Goal: Task Accomplishment & Management: Complete application form

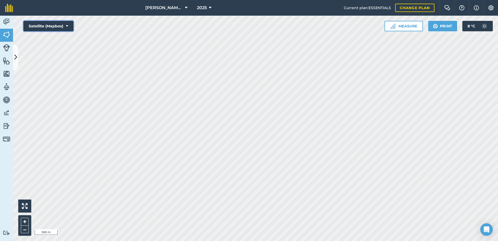
click at [67, 26] on icon at bounding box center [67, 25] width 2 height 5
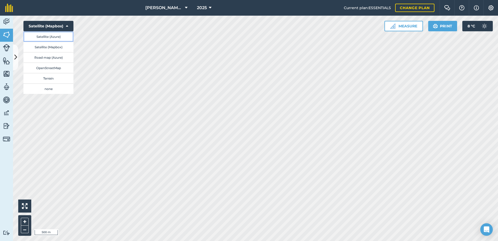
click at [64, 37] on button "Satellite (Azure)" at bounding box center [48, 36] width 50 height 10
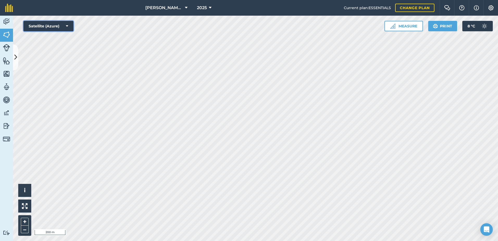
click at [66, 25] on button "Satellite (Azure)" at bounding box center [48, 26] width 50 height 10
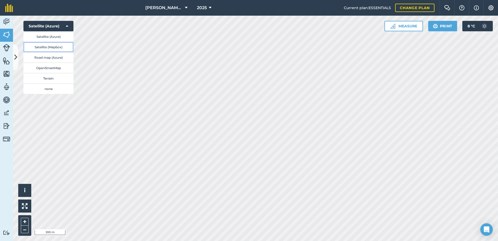
click at [65, 46] on button "Satellite (Mapbox)" at bounding box center [48, 47] width 50 height 10
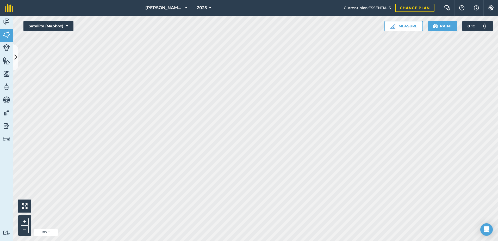
click at [221, 240] on html "[PERSON_NAME] ASAHI PADDOCKS 2025 Current plan : ESSENTIALS Change plan Farm Ch…" at bounding box center [249, 120] width 498 height 241
click at [285, 240] on html "[PERSON_NAME] ASAHI PADDOCKS 2025 Current plan : ESSENTIALS Change plan Farm Ch…" at bounding box center [249, 120] width 498 height 241
click at [274, 240] on html "[PERSON_NAME] ASAHI PADDOCKS 2025 Current plan : ESSENTIALS Change plan Farm Ch…" at bounding box center [249, 120] width 498 height 241
click at [6, 34] on img at bounding box center [6, 35] width 7 height 8
click at [15, 58] on icon at bounding box center [15, 57] width 3 height 9
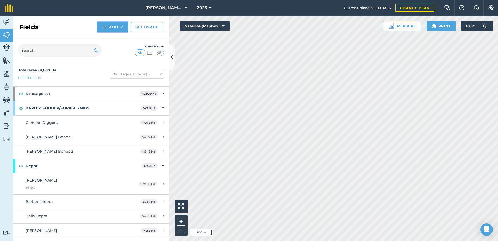
click at [113, 26] on button "Add" at bounding box center [112, 27] width 30 height 10
click at [112, 40] on link "Draw" at bounding box center [112, 38] width 29 height 11
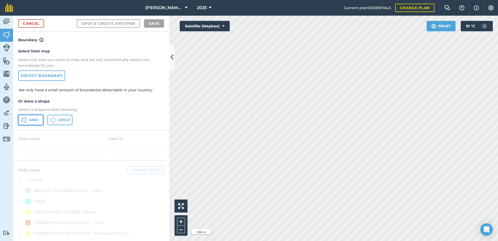
click at [32, 120] on span "Area" at bounding box center [33, 120] width 9 height 4
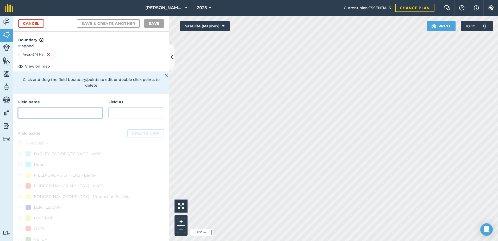
click at [28, 113] on input "text" at bounding box center [60, 112] width 84 height 11
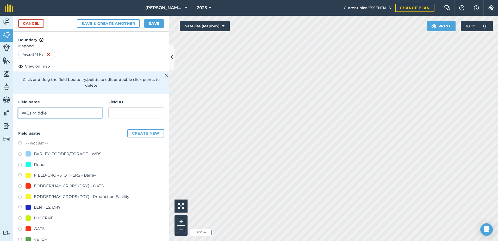
type input "WBs Middle"
click at [119, 111] on input "text" at bounding box center [136, 112] width 56 height 11
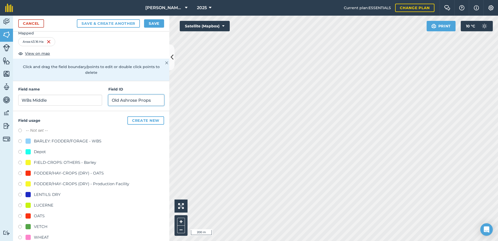
scroll to position [22, 0]
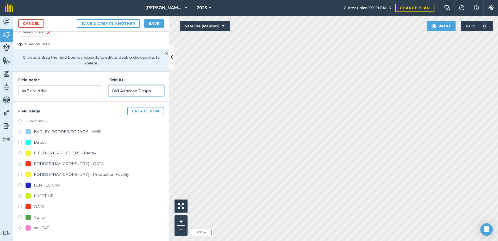
type input "Old Ashrose Props"
click at [28, 206] on div at bounding box center [28, 206] width 5 height 5
radio input "true"
click at [151, 22] on button "Save" at bounding box center [154, 23] width 20 height 8
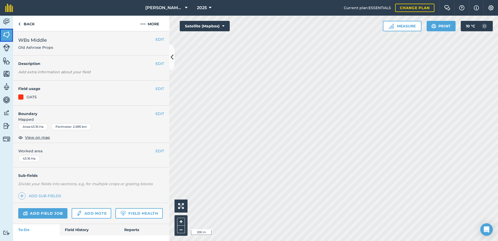
click at [7, 32] on img at bounding box center [6, 35] width 7 height 8
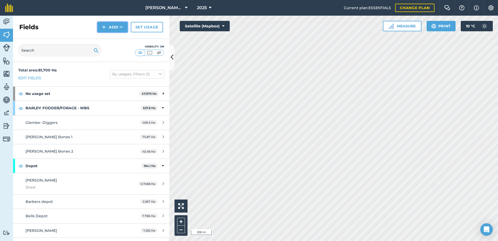
click at [116, 24] on button "Add" at bounding box center [112, 27] width 30 height 10
click at [116, 38] on link "Draw" at bounding box center [112, 38] width 29 height 11
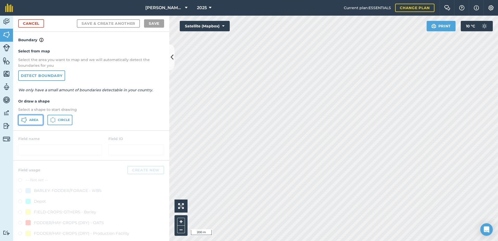
drag, startPoint x: 30, startPoint y: 117, endPoint x: 51, endPoint y: 116, distance: 20.8
click at [31, 117] on button "Area" at bounding box center [30, 120] width 25 height 10
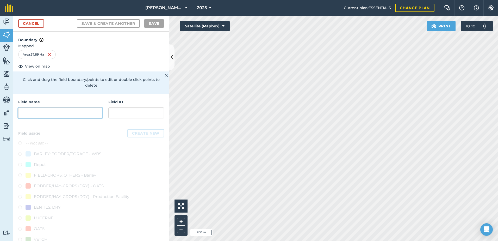
click at [26, 113] on input "text" at bounding box center [60, 112] width 84 height 11
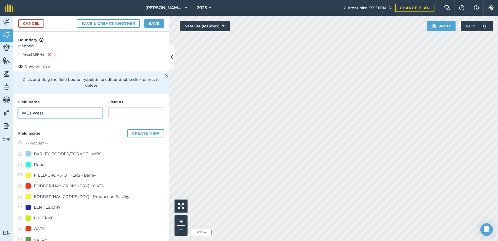
type input "WBs West"
click at [123, 112] on input "text" at bounding box center [136, 112] width 56 height 11
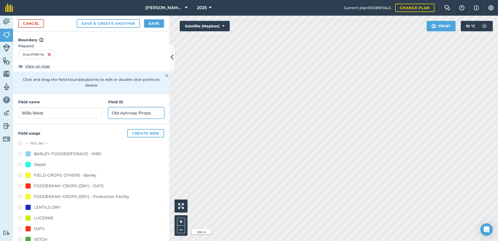
drag, startPoint x: 153, startPoint y: 113, endPoint x: 108, endPoint y: 112, distance: 45.3
click at [108, 109] on input "Old Ashrose Props" at bounding box center [136, 112] width 56 height 11
type input "Old Ashrose Props"
click at [133, 97] on div "Field name WBs [GEOGRAPHIC_DATA] ID Old Ashrose Props" at bounding box center [91, 109] width 156 height 30
click at [28, 228] on div at bounding box center [28, 228] width 5 height 5
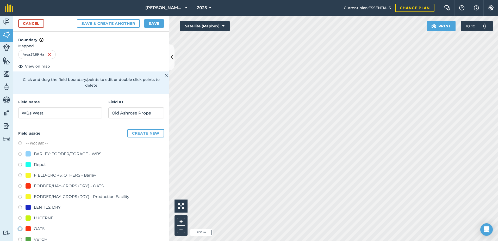
radio input "true"
click at [153, 23] on button "Save" at bounding box center [154, 23] width 20 height 8
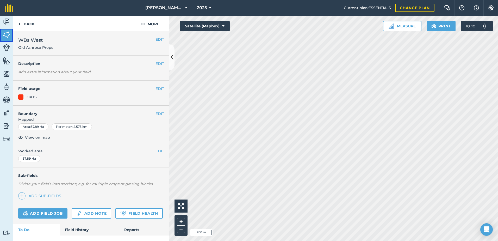
click at [9, 37] on img at bounding box center [6, 35] width 7 height 8
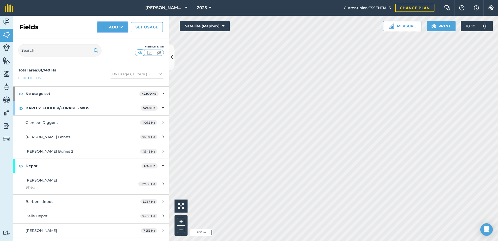
click at [116, 25] on button "Add" at bounding box center [112, 27] width 30 height 10
click at [110, 39] on link "Draw" at bounding box center [112, 38] width 29 height 11
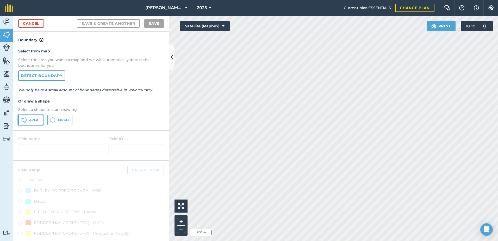
click at [33, 118] on span "Area" at bounding box center [33, 120] width 9 height 4
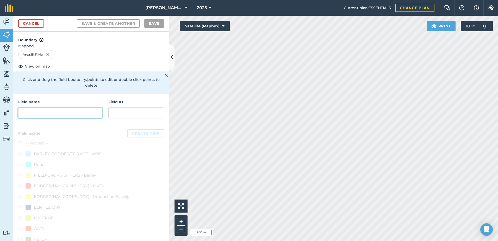
click at [38, 113] on input "text" at bounding box center [60, 112] width 84 height 11
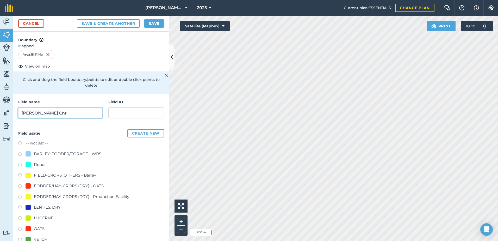
type input "[PERSON_NAME] Cnr"
click at [120, 113] on input "text" at bounding box center [136, 112] width 56 height 11
paste input "Old Ashrose Props"
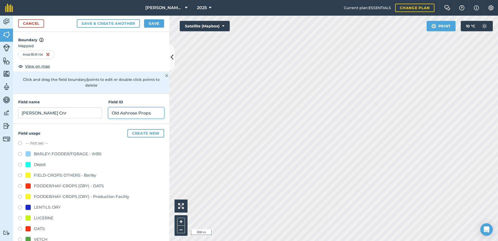
type input "Old Ashrose Props"
click at [29, 228] on div at bounding box center [28, 228] width 5 height 5
radio input "true"
click at [153, 24] on button "Save" at bounding box center [154, 23] width 20 height 8
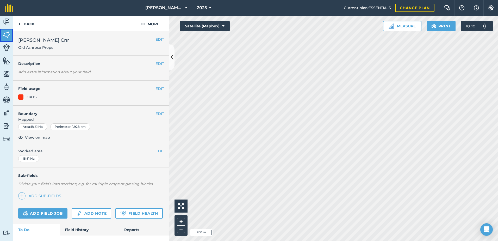
click at [8, 35] on img at bounding box center [6, 35] width 7 height 8
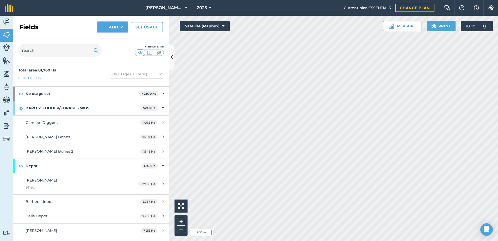
click at [113, 26] on button "Add" at bounding box center [112, 27] width 30 height 10
click at [112, 38] on link "Draw" at bounding box center [112, 38] width 29 height 11
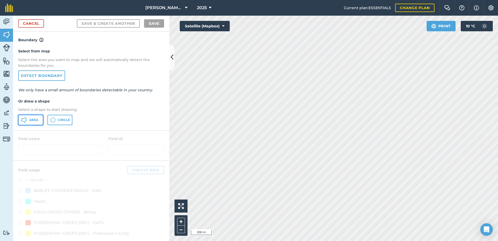
click at [34, 120] on span "Area" at bounding box center [33, 120] width 9 height 4
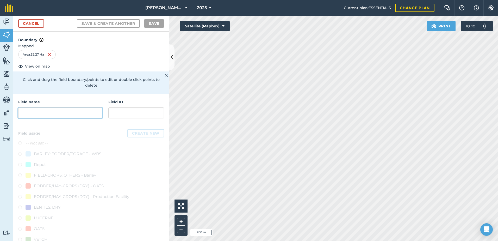
click at [49, 112] on input "text" at bounding box center [60, 112] width 84 height 11
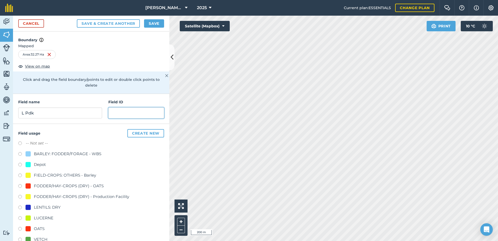
click at [133, 115] on input "text" at bounding box center [136, 112] width 56 height 11
click at [24, 113] on input "L Pdk" at bounding box center [60, 112] width 84 height 11
type input "L Pdk"
click at [127, 115] on input "text" at bounding box center [136, 112] width 56 height 11
paste input "Old Ashrose Props"
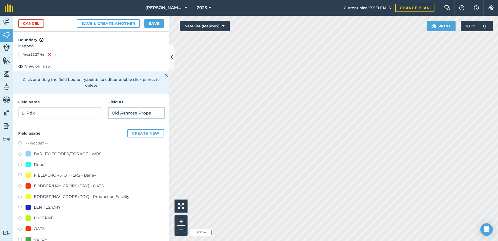
type input "Old Ashrose Props"
click at [27, 227] on div at bounding box center [28, 228] width 5 height 5
radio input "true"
click at [153, 24] on button "Save" at bounding box center [154, 23] width 20 height 8
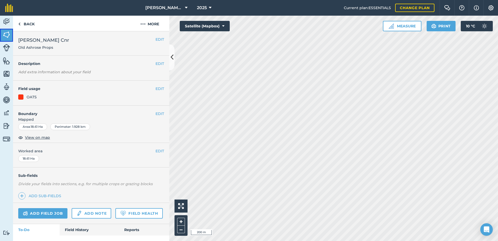
click at [6, 34] on img at bounding box center [6, 35] width 7 height 8
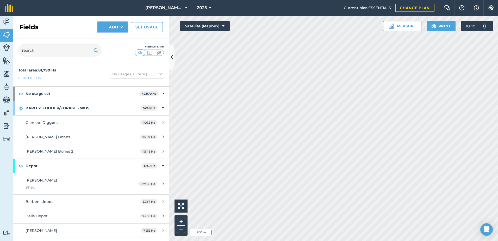
click at [118, 27] on button "Add" at bounding box center [112, 27] width 30 height 10
click at [115, 38] on link "Draw" at bounding box center [112, 38] width 29 height 11
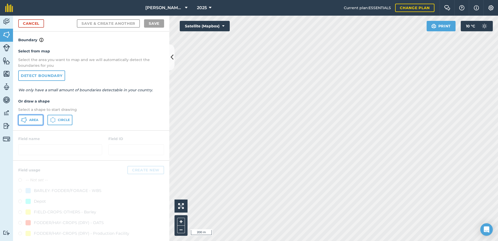
click at [34, 120] on span "Area" at bounding box center [33, 120] width 9 height 4
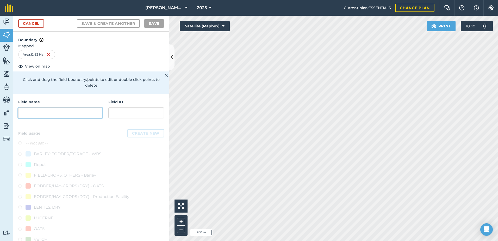
click at [42, 111] on input "text" at bounding box center [60, 112] width 84 height 11
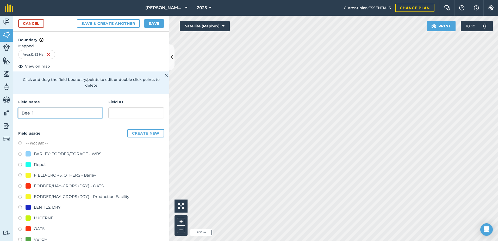
type input "Bee 1"
click at [110, 113] on input "text" at bounding box center [136, 112] width 56 height 11
paste input "Old Ashrose Props"
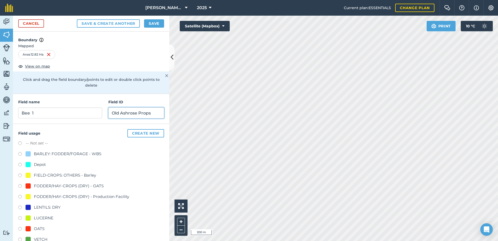
type input "Old Ashrose Props"
click at [28, 229] on div at bounding box center [28, 228] width 5 height 5
radio input "true"
click at [155, 24] on button "Save" at bounding box center [154, 23] width 20 height 8
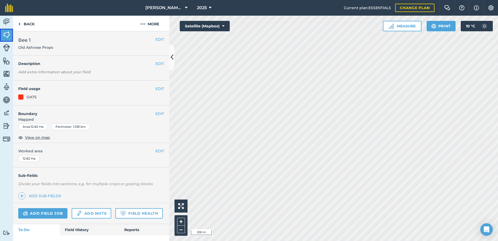
drag, startPoint x: 5, startPoint y: 32, endPoint x: 10, endPoint y: 36, distance: 6.6
click at [5, 32] on img at bounding box center [6, 35] width 7 height 8
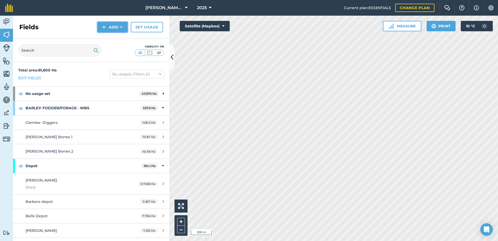
click at [112, 26] on button "Add" at bounding box center [112, 27] width 30 height 10
click at [112, 40] on link "Draw" at bounding box center [112, 38] width 29 height 11
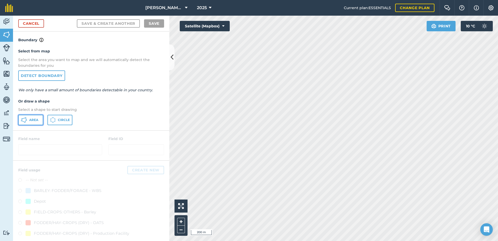
click at [29, 118] on span "Area" at bounding box center [33, 120] width 9 height 4
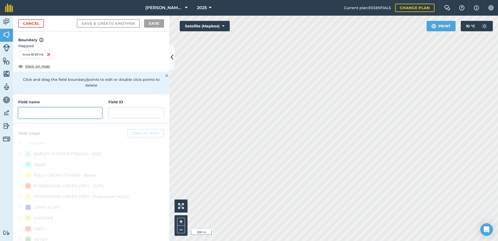
click at [32, 112] on input "text" at bounding box center [60, 112] width 84 height 11
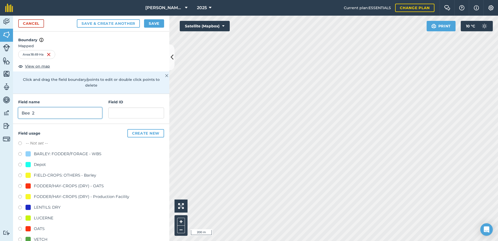
type input "Bee 2"
click at [111, 113] on input "text" at bounding box center [136, 112] width 56 height 11
paste input "Old Ashrose Props"
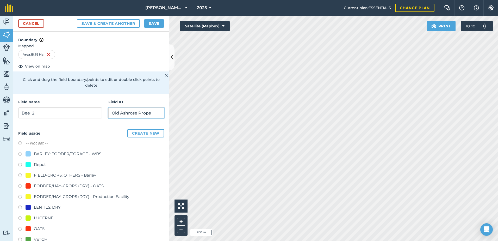
type input "Old Ashrose Props"
click at [27, 228] on div at bounding box center [28, 228] width 5 height 5
radio input "true"
click at [153, 24] on button "Save" at bounding box center [154, 23] width 20 height 8
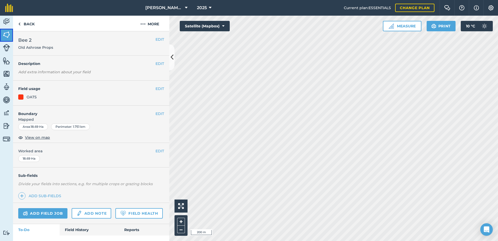
click at [5, 33] on img at bounding box center [6, 35] width 7 height 8
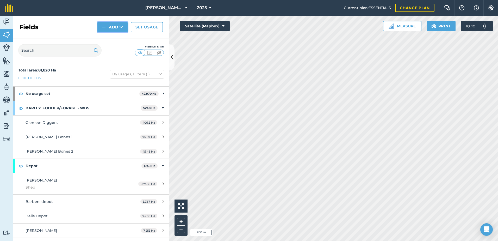
click at [115, 27] on button "Add" at bounding box center [112, 27] width 30 height 10
click at [112, 38] on link "Draw" at bounding box center [112, 38] width 29 height 11
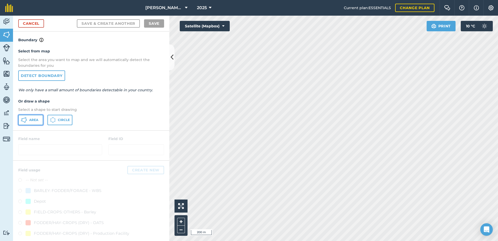
click at [30, 118] on span "Area" at bounding box center [33, 120] width 9 height 4
click at [31, 23] on link "Cancel" at bounding box center [31, 23] width 26 height 8
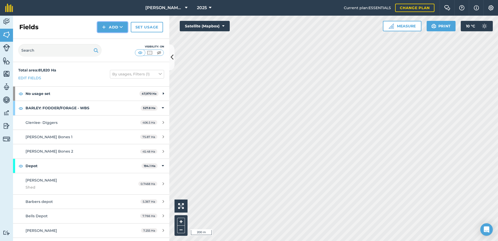
click at [112, 28] on button "Add" at bounding box center [112, 27] width 30 height 10
click at [110, 40] on link "Draw" at bounding box center [112, 38] width 29 height 11
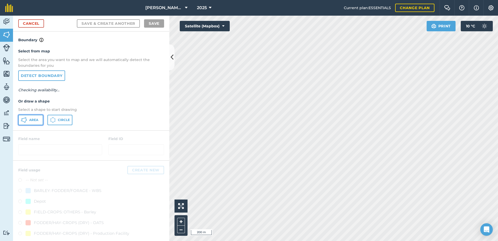
click at [33, 120] on span "Area" at bounding box center [33, 120] width 9 height 4
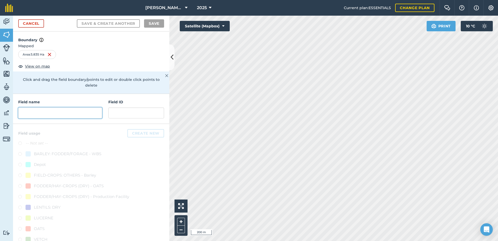
click at [41, 112] on input "text" at bounding box center [60, 112] width 84 height 11
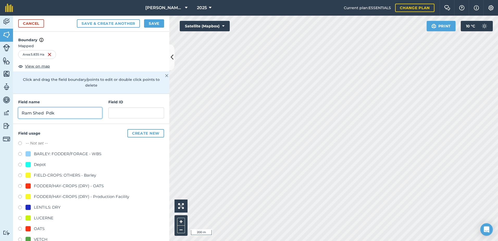
type input "Ram Shed Pdk"
paste input "Old Ashrose Props"
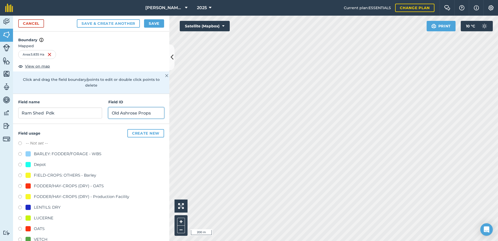
type input "Old Ashrose Props"
click at [27, 228] on div at bounding box center [28, 228] width 5 height 5
radio input "true"
click at [152, 23] on button "Save" at bounding box center [154, 23] width 20 height 8
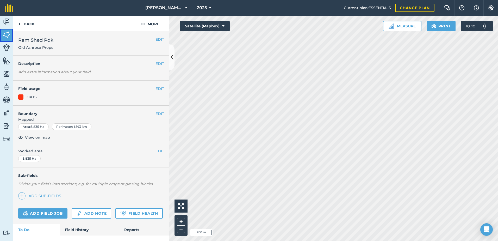
click at [8, 32] on img at bounding box center [6, 35] width 7 height 8
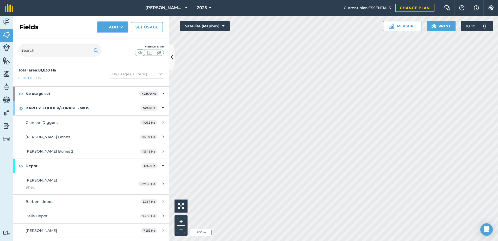
click at [111, 26] on button "Add" at bounding box center [112, 27] width 30 height 10
click at [115, 39] on link "Draw" at bounding box center [112, 38] width 29 height 11
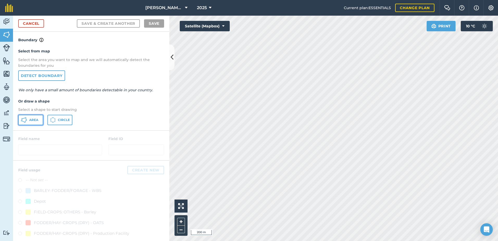
click at [31, 119] on span "Area" at bounding box center [33, 120] width 9 height 4
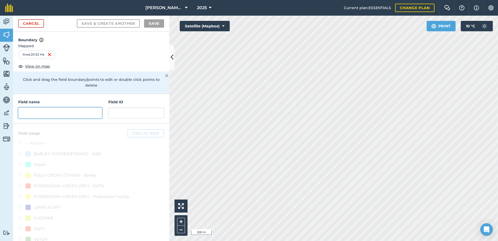
click at [33, 113] on input "text" at bounding box center [60, 112] width 84 height 11
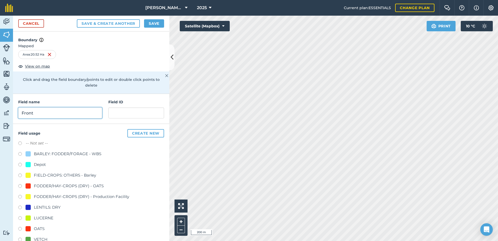
type input "Front"
click at [110, 114] on input "text" at bounding box center [136, 112] width 56 height 11
paste input "Old Ashrose Props"
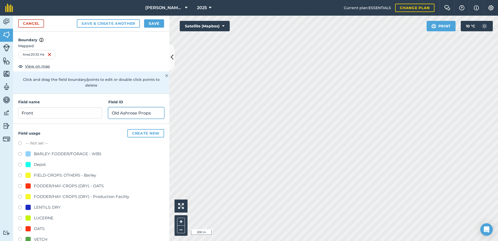
type input "Old Ashrose Props"
click at [29, 230] on div at bounding box center [28, 228] width 5 height 5
radio input "true"
click at [155, 22] on button "Save" at bounding box center [154, 23] width 20 height 8
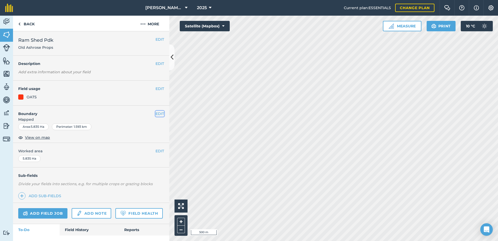
click at [156, 114] on button "EDIT" at bounding box center [160, 114] width 9 height 6
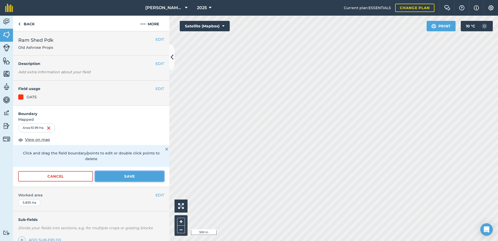
click at [132, 175] on button "Save" at bounding box center [129, 176] width 69 height 10
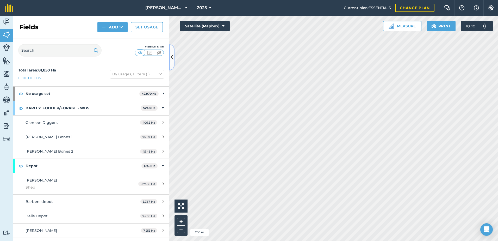
click at [172, 56] on icon at bounding box center [172, 57] width 3 height 9
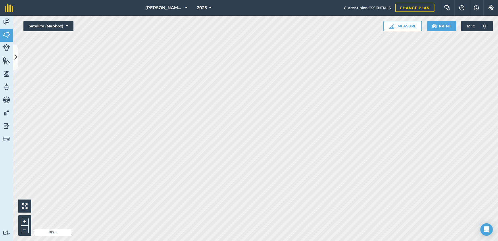
drag, startPoint x: 6, startPoint y: 35, endPoint x: 17, endPoint y: 53, distance: 22.0
click at [18, 53] on div "Activity Fields Livestock Features Maps Team Vehicles Data Reporting Billing Tu…" at bounding box center [249, 128] width 498 height 225
click at [13, 56] on link "Features" at bounding box center [6, 61] width 13 height 13
click at [6, 36] on img at bounding box center [6, 35] width 7 height 8
click at [14, 52] on button at bounding box center [15, 57] width 5 height 26
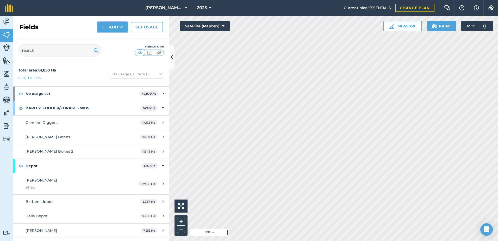
click at [119, 25] on button "Add" at bounding box center [112, 27] width 30 height 10
click at [115, 38] on link "Draw" at bounding box center [112, 38] width 29 height 11
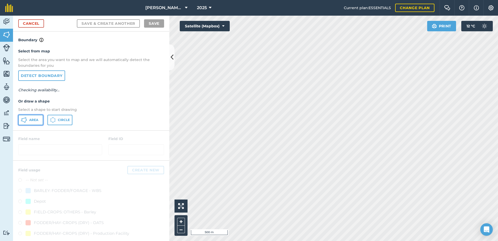
click at [34, 118] on span "Area" at bounding box center [33, 120] width 9 height 4
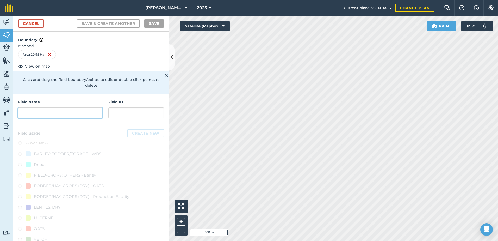
click at [32, 113] on input "text" at bounding box center [60, 112] width 84 height 11
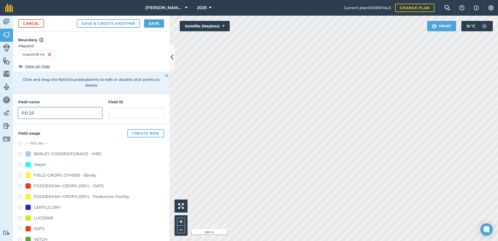
type input "PD 25"
click at [117, 112] on input "text" at bounding box center [136, 112] width 56 height 11
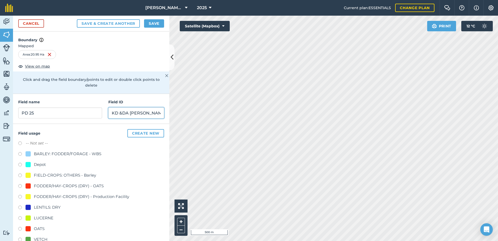
click at [121, 113] on input "KD &DA [PERSON_NAME]" at bounding box center [136, 112] width 56 height 11
click at [149, 114] on input "KD & [PERSON_NAME]" at bounding box center [136, 112] width 56 height 11
type input "KD & [PERSON_NAME]"
click at [29, 230] on div at bounding box center [28, 228] width 5 height 5
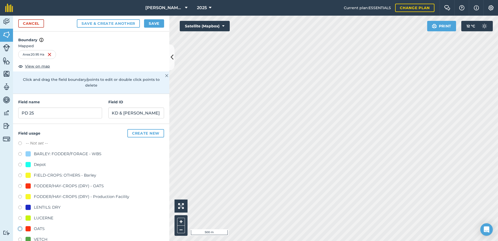
radio input "true"
click at [149, 23] on button "Save" at bounding box center [154, 23] width 20 height 8
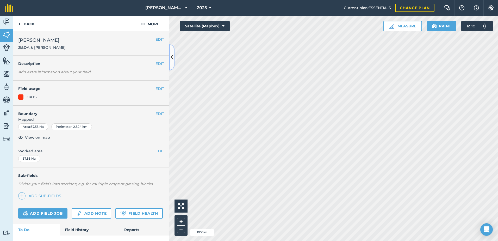
click at [172, 60] on icon at bounding box center [172, 57] width 3 height 9
